Goal: Task Accomplishment & Management: Manage account settings

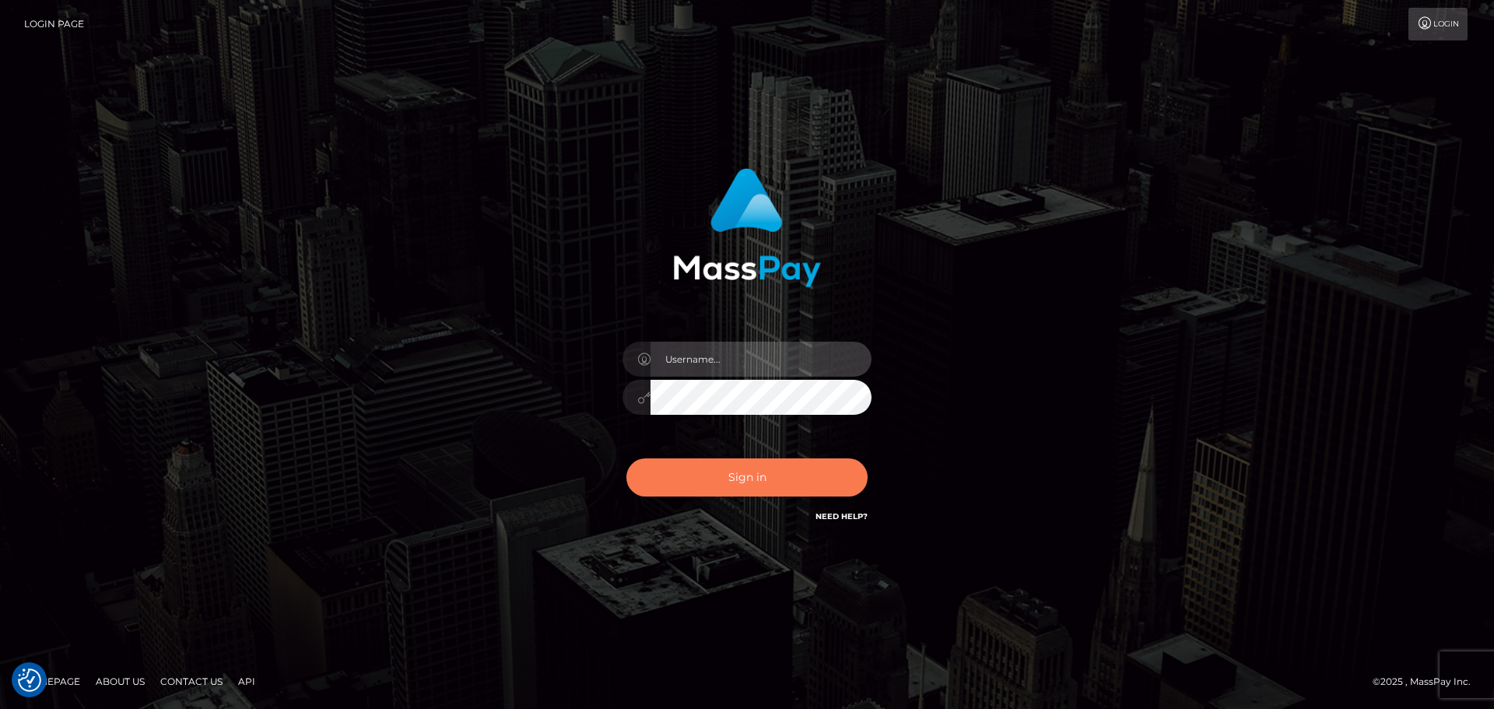
type input "Bedis"
click at [756, 472] on button "Sign in" at bounding box center [746, 477] width 241 height 38
type input "Bedis"
click at [707, 467] on button "Sign in" at bounding box center [746, 477] width 241 height 38
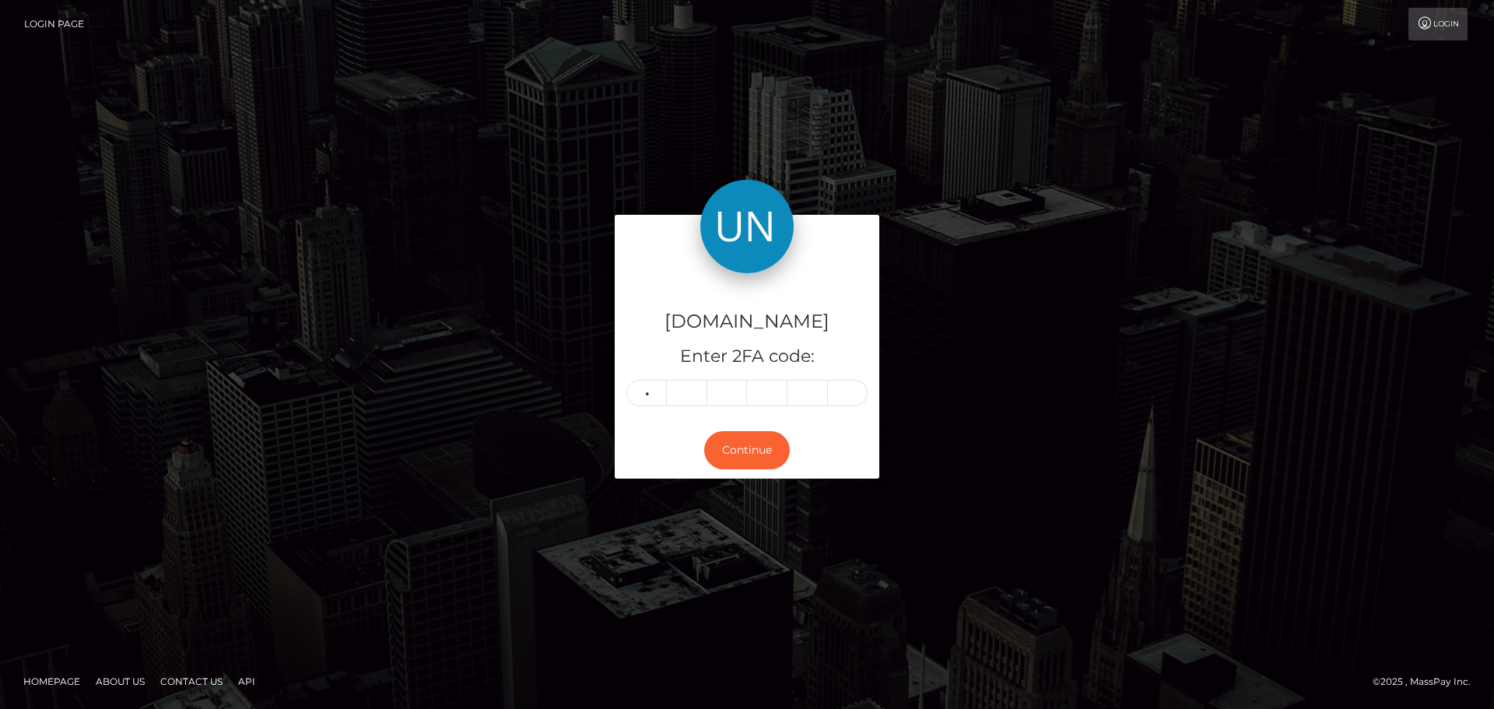
type input "5"
type input "8"
type input "7"
type input "6"
type input "9"
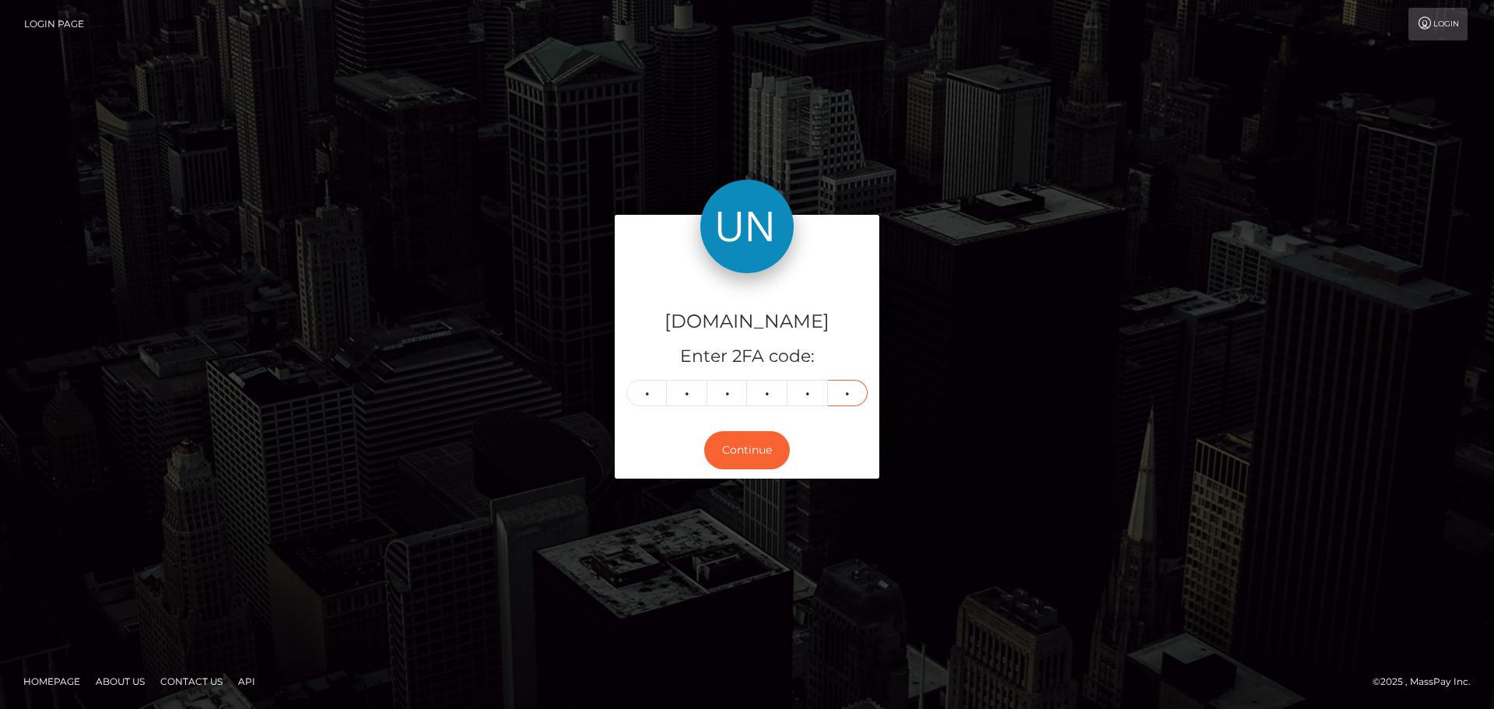
type input "4"
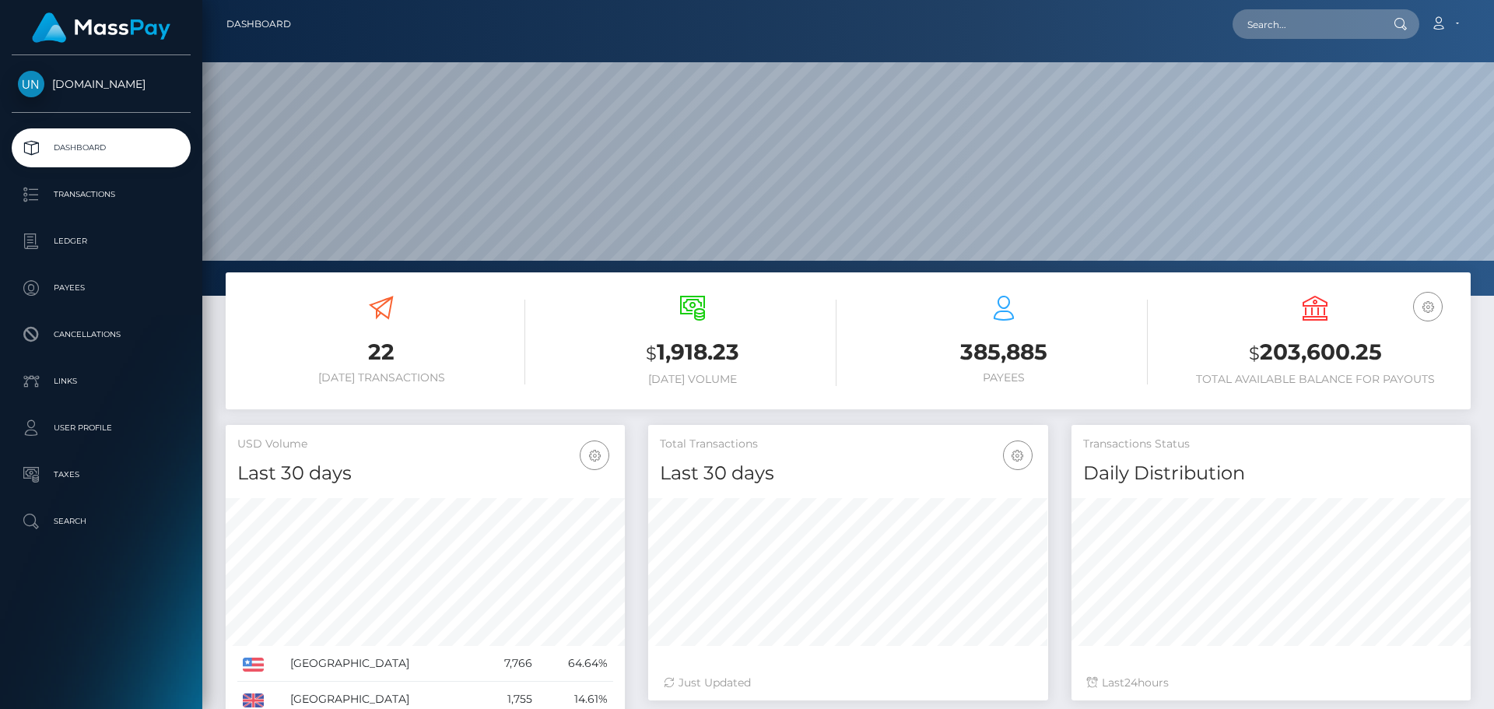
scroll to position [276, 400]
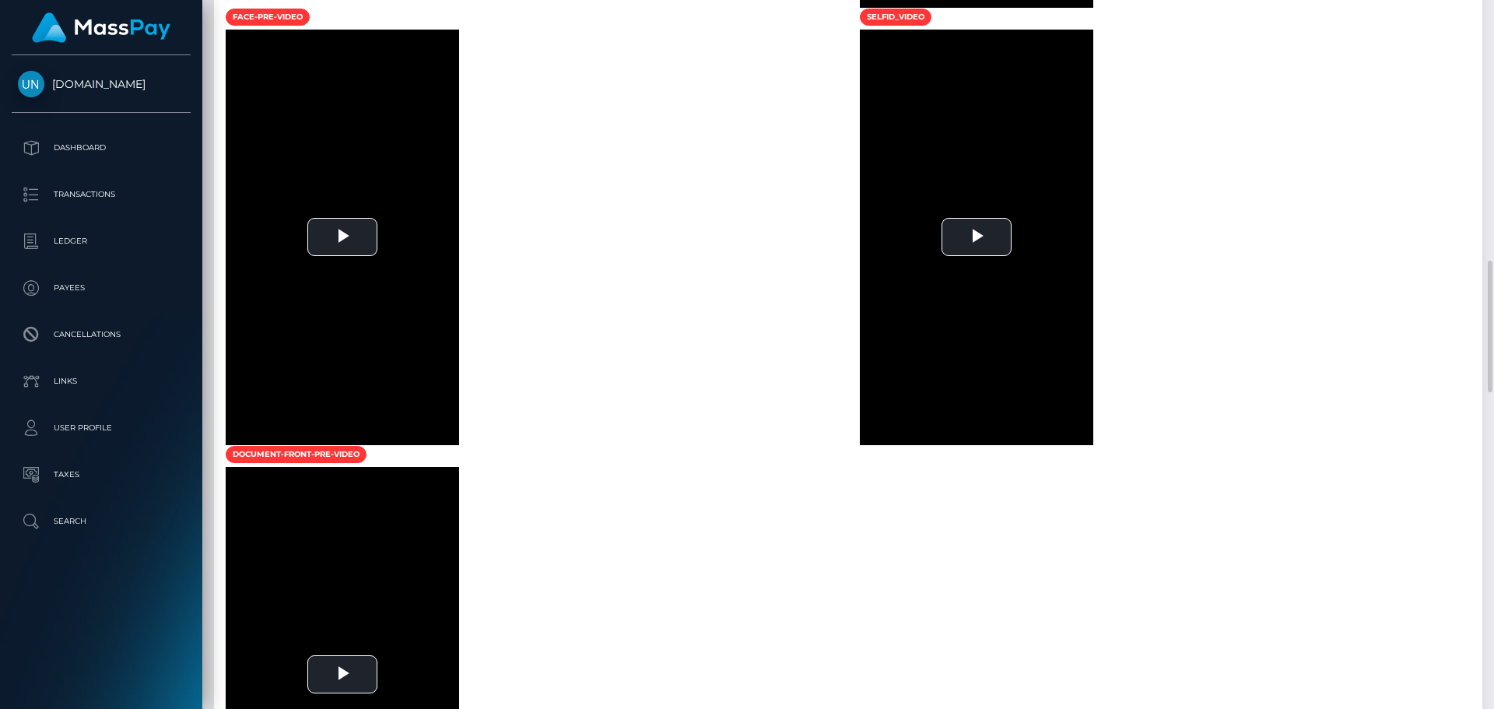
scroll to position [1556, 0]
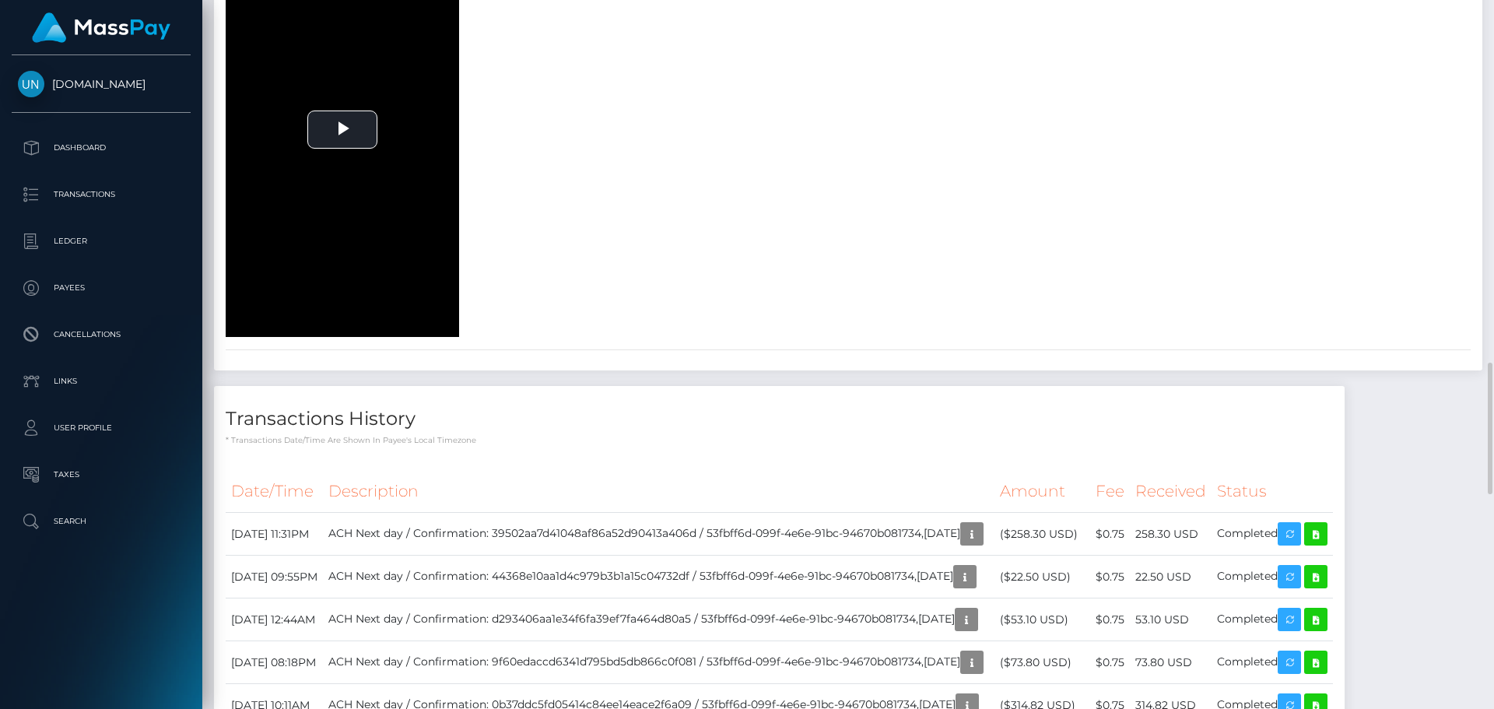
scroll to position [2179, 0]
